Goal: Information Seeking & Learning: Learn about a topic

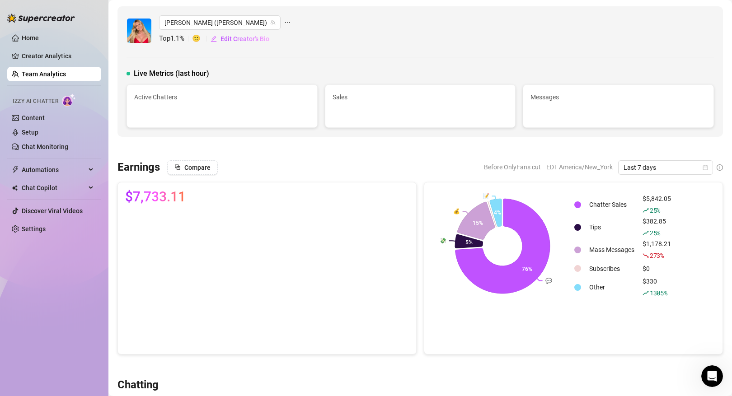
scroll to position [483, 0]
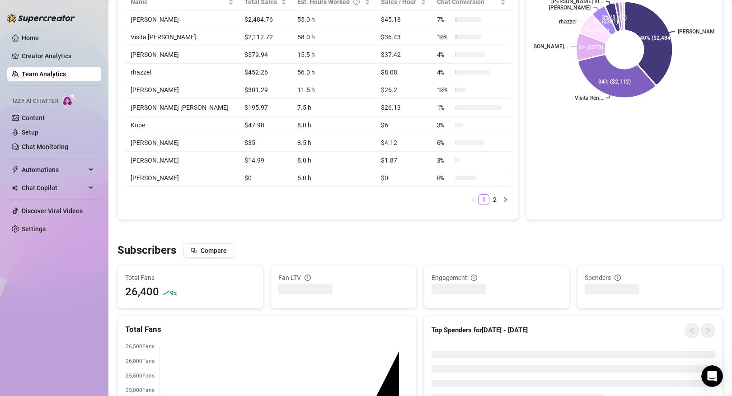
click at [66, 78] on link "Team Analytics" at bounding box center [44, 73] width 44 height 7
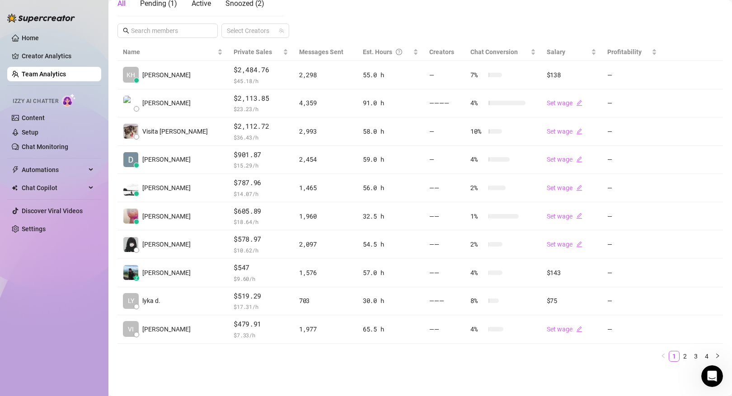
scroll to position [172, 0]
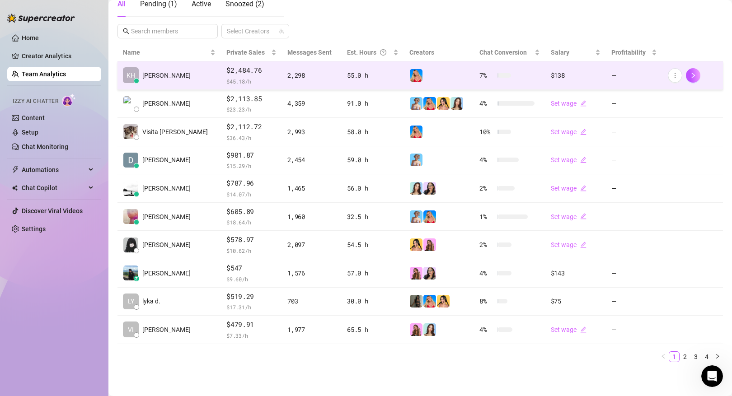
click at [226, 78] on span "$ 45.18 /h" at bounding box center [251, 81] width 50 height 9
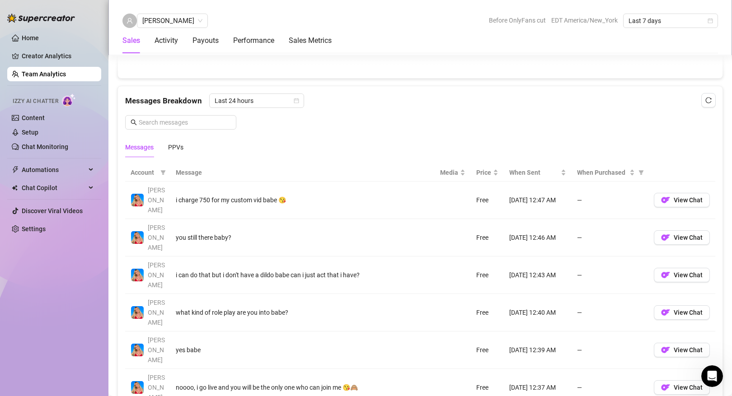
scroll to position [549, 0]
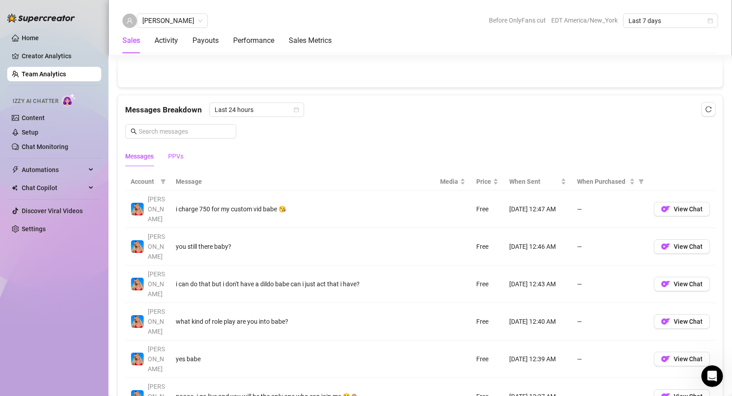
click at [183, 156] on div "PPVs" at bounding box center [175, 156] width 15 height 10
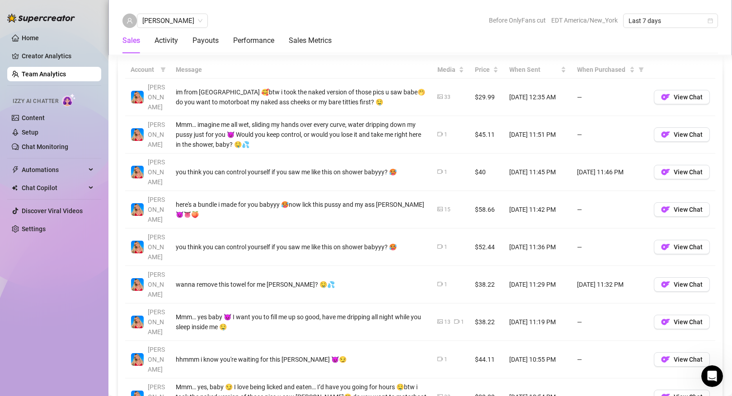
scroll to position [656, 0]
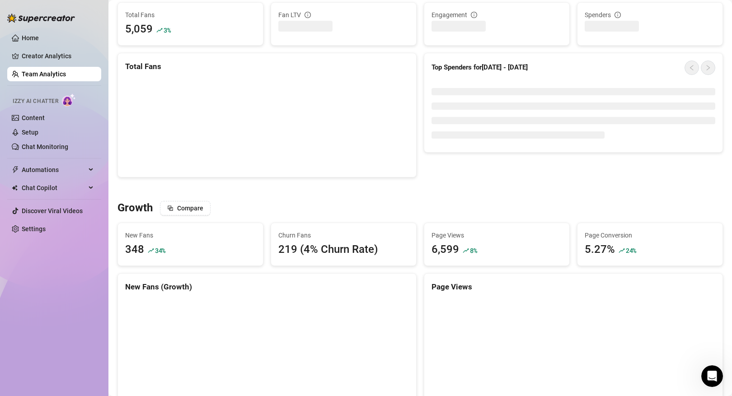
click at [64, 76] on link "Team Analytics" at bounding box center [44, 73] width 44 height 7
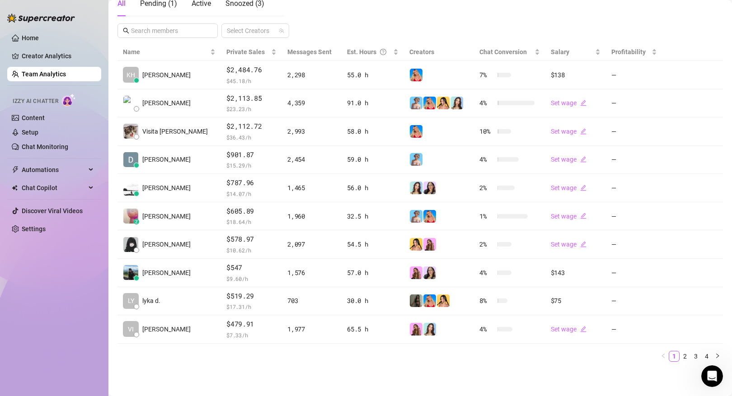
scroll to position [172, 0]
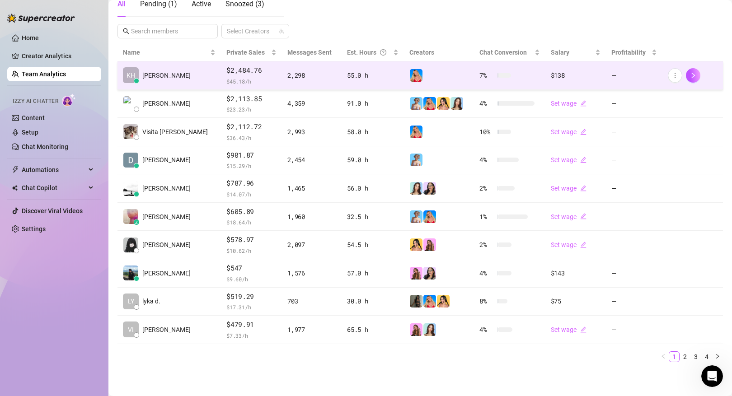
click at [150, 72] on span "[PERSON_NAME]" at bounding box center [166, 75] width 48 height 10
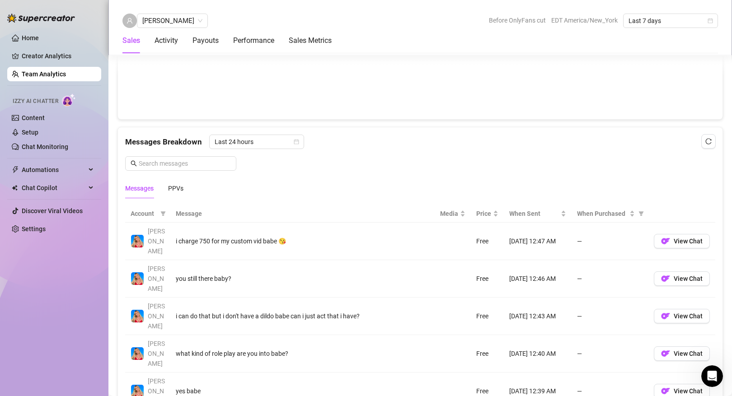
scroll to position [484, 0]
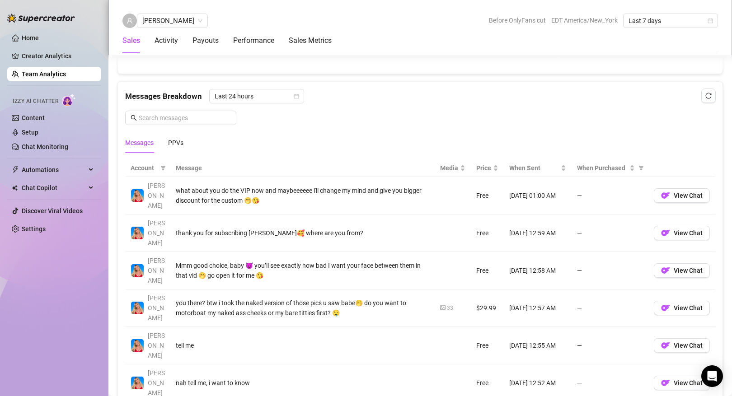
scroll to position [564, 0]
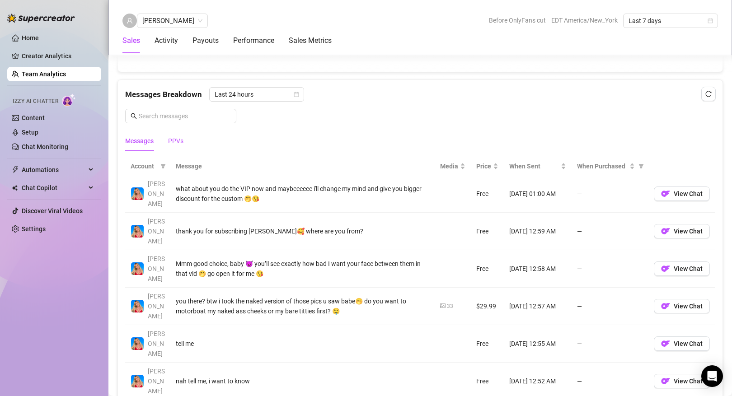
click at [180, 142] on div "PPVs" at bounding box center [175, 141] width 15 height 10
